Goal: Navigation & Orientation: Find specific page/section

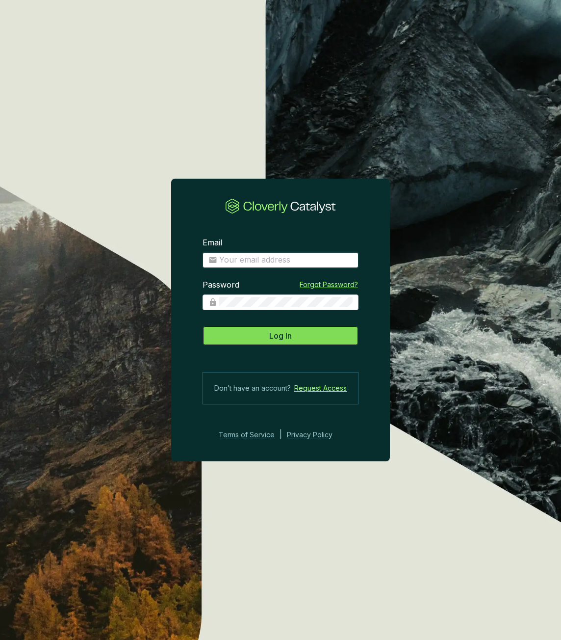
type input "[EMAIL_ADDRESS][DOMAIN_NAME]"
click at [273, 333] on span "Log In" at bounding box center [280, 336] width 23 height 12
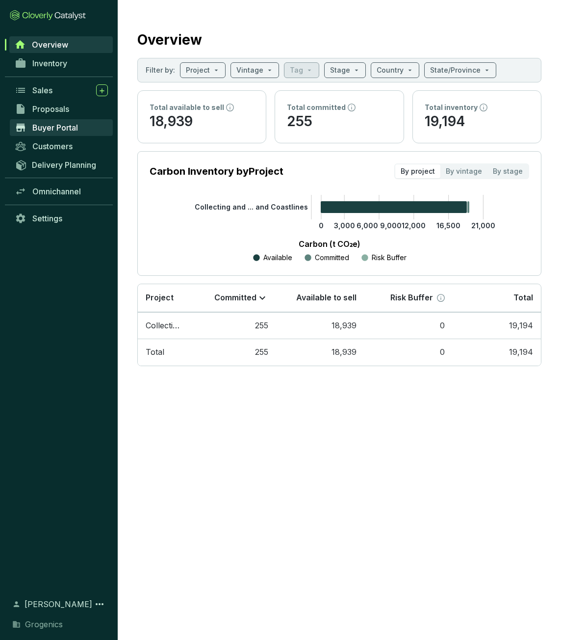
click at [50, 129] on span "Buyer Portal" at bounding box center [55, 128] width 46 height 10
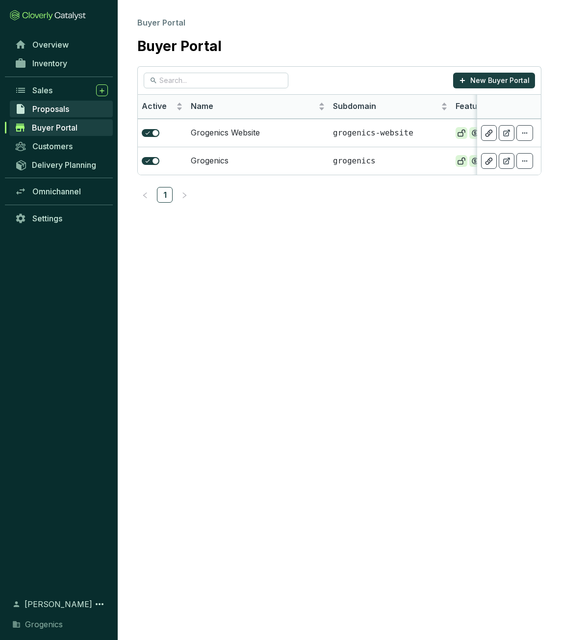
click at [61, 113] on span "Proposals" at bounding box center [50, 109] width 37 height 10
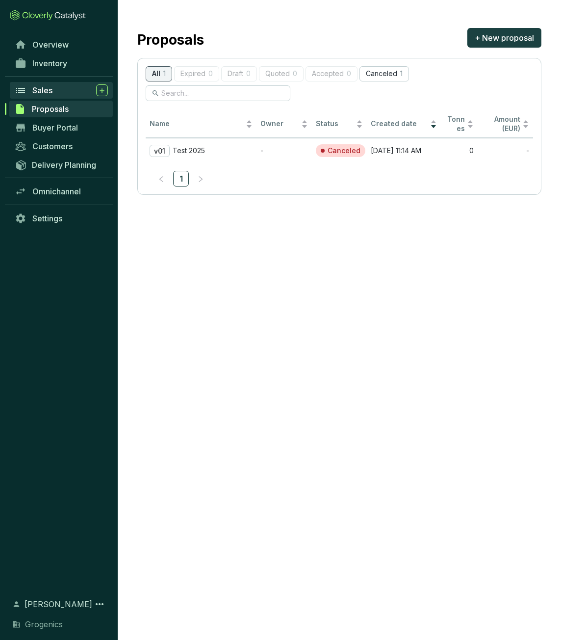
click at [44, 85] on div "Sales" at bounding box center [70, 90] width 76 height 12
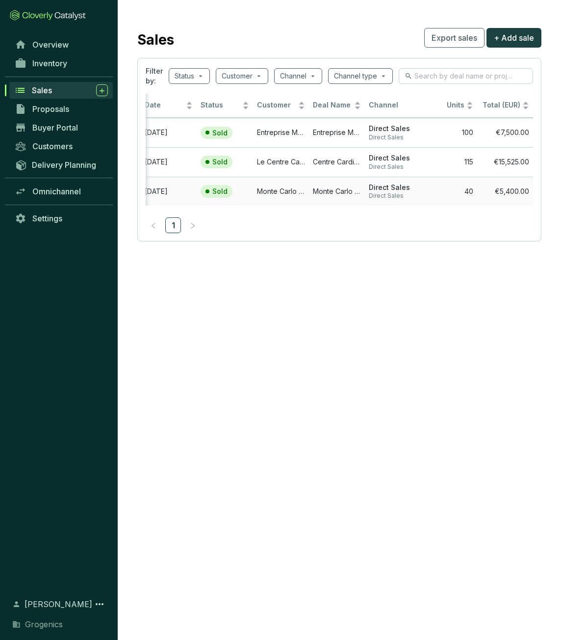
scroll to position [0, 5]
click at [46, 48] on span "Overview" at bounding box center [50, 45] width 36 height 10
